Goal: Task Accomplishment & Management: Manage account settings

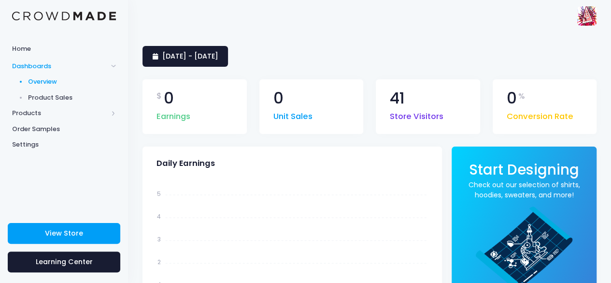
click at [25, 64] on span "Dashboards" at bounding box center [60, 66] width 96 height 10
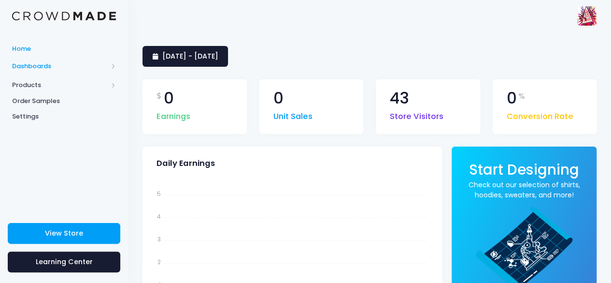
click at [23, 57] on link "Home" at bounding box center [64, 48] width 128 height 19
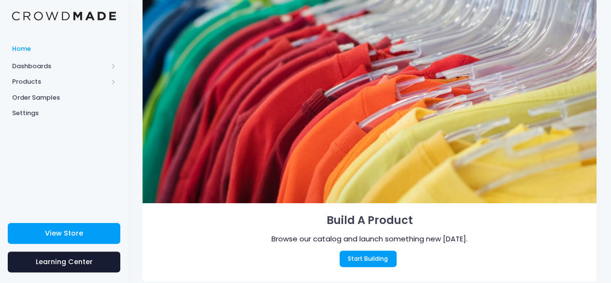
scroll to position [71, 0]
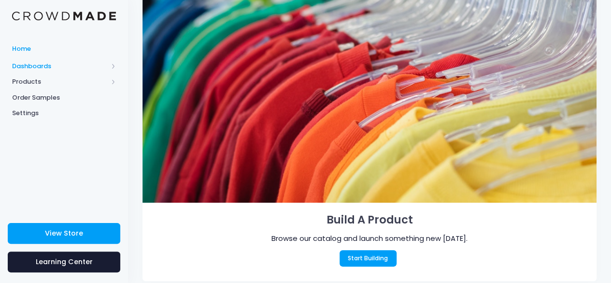
click at [45, 68] on span "Dashboards" at bounding box center [60, 66] width 96 height 10
click at [47, 88] on link "Overview" at bounding box center [64, 82] width 128 height 16
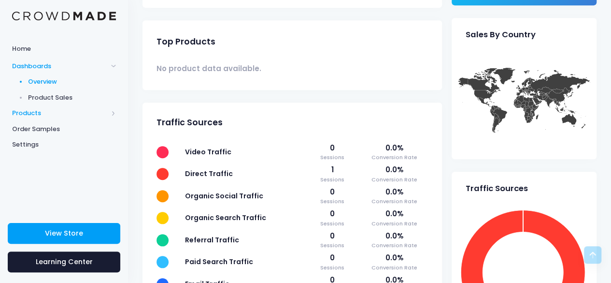
scroll to position [336, 0]
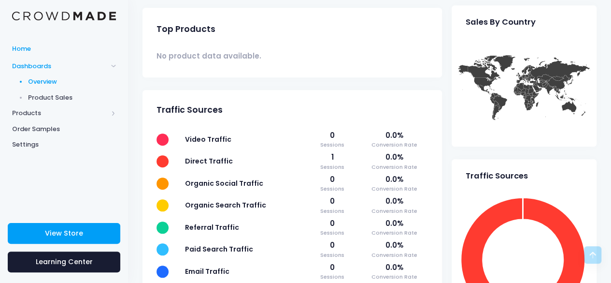
click at [21, 42] on link "Home" at bounding box center [64, 48] width 128 height 19
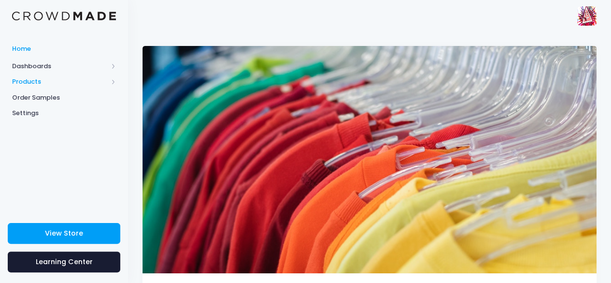
click at [31, 82] on span "Products" at bounding box center [60, 82] width 96 height 10
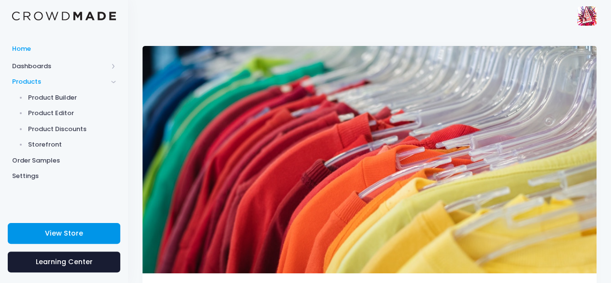
click at [66, 234] on span "View Store" at bounding box center [64, 233] width 38 height 10
click at [58, 112] on span "Product Editor" at bounding box center [72, 113] width 88 height 10
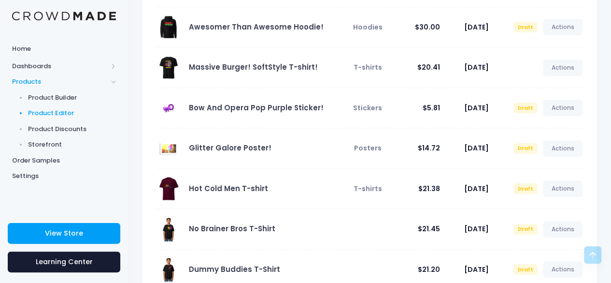
scroll to position [291, 0]
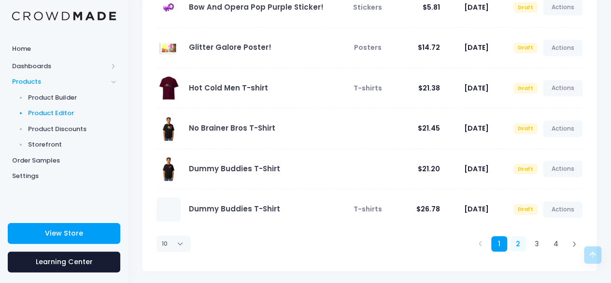
click at [521, 244] on link "2" at bounding box center [518, 244] width 16 height 16
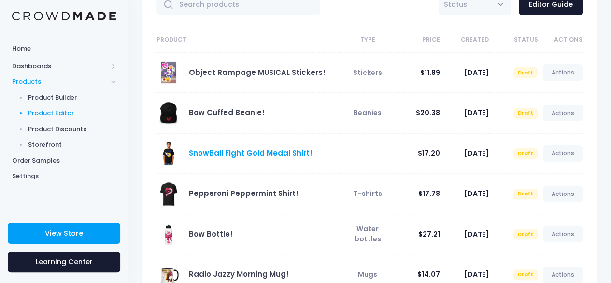
scroll to position [63, 0]
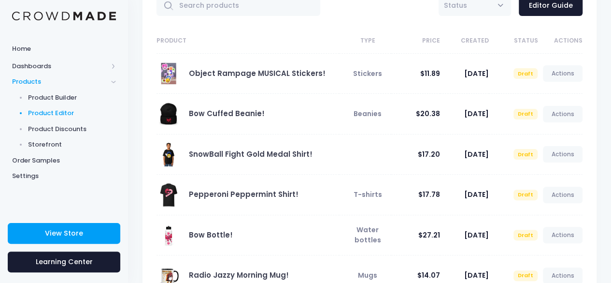
click at [165, 78] on span at bounding box center [169, 73] width 24 height 24
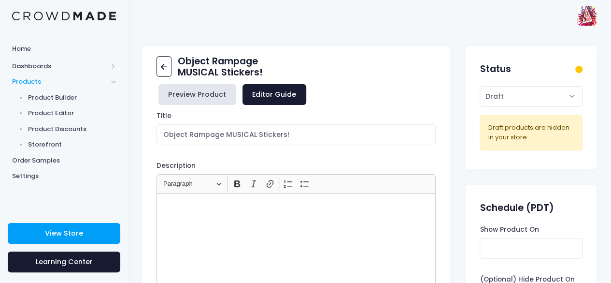
click at [198, 100] on link "Preview Product" at bounding box center [197, 94] width 78 height 21
